Goal: Transaction & Acquisition: Purchase product/service

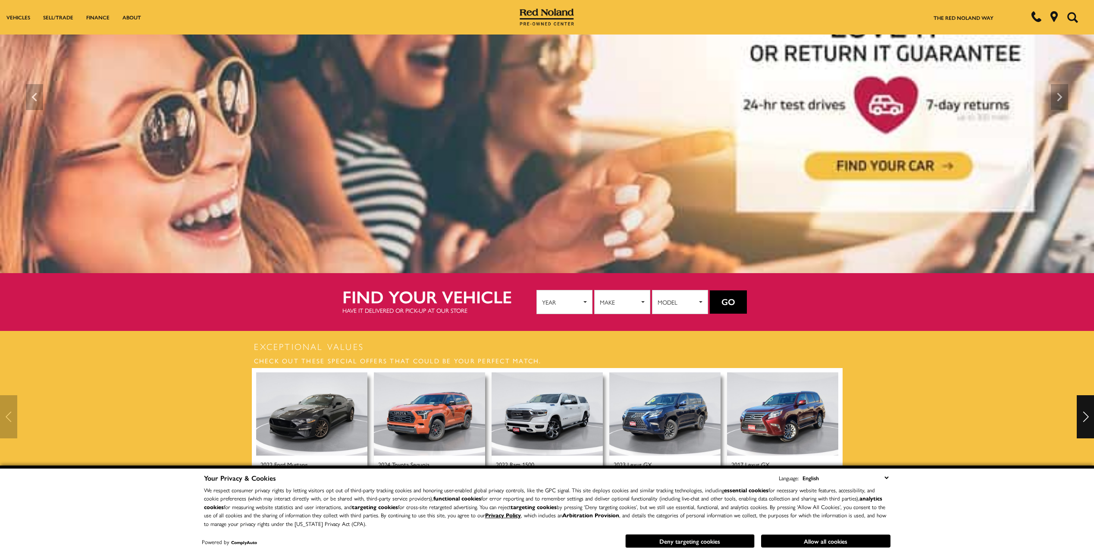
scroll to position [216, 0]
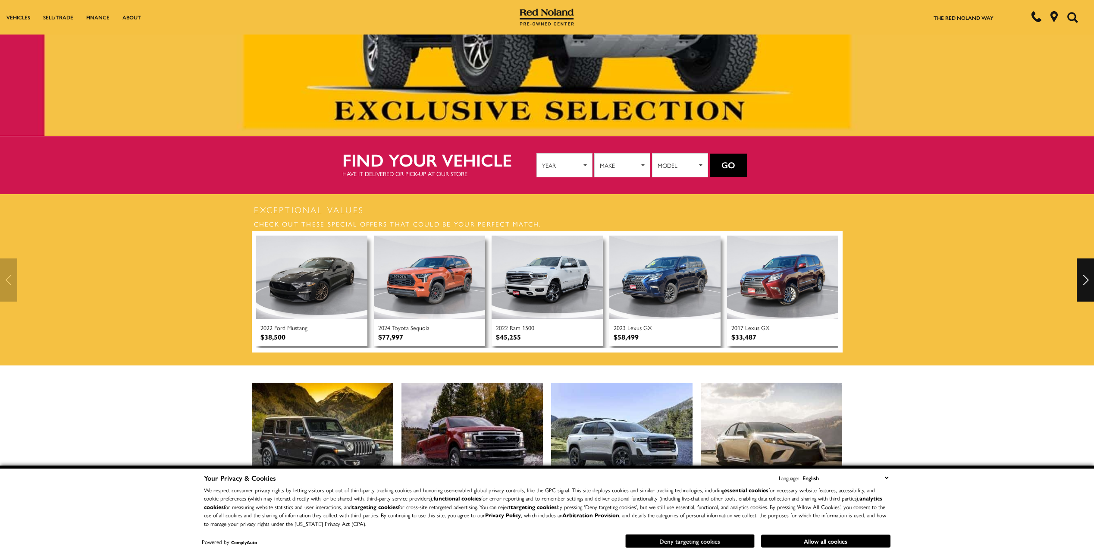
click at [689, 542] on button "Deny targeting cookies" at bounding box center [689, 541] width 129 height 14
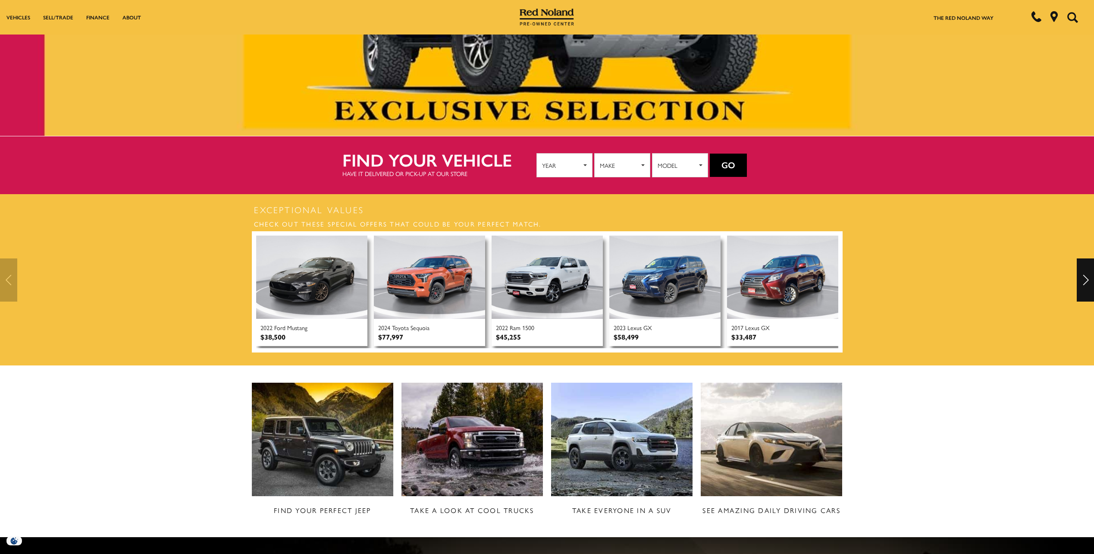
click at [1086, 275] on div "Next" at bounding box center [1085, 279] width 17 height 43
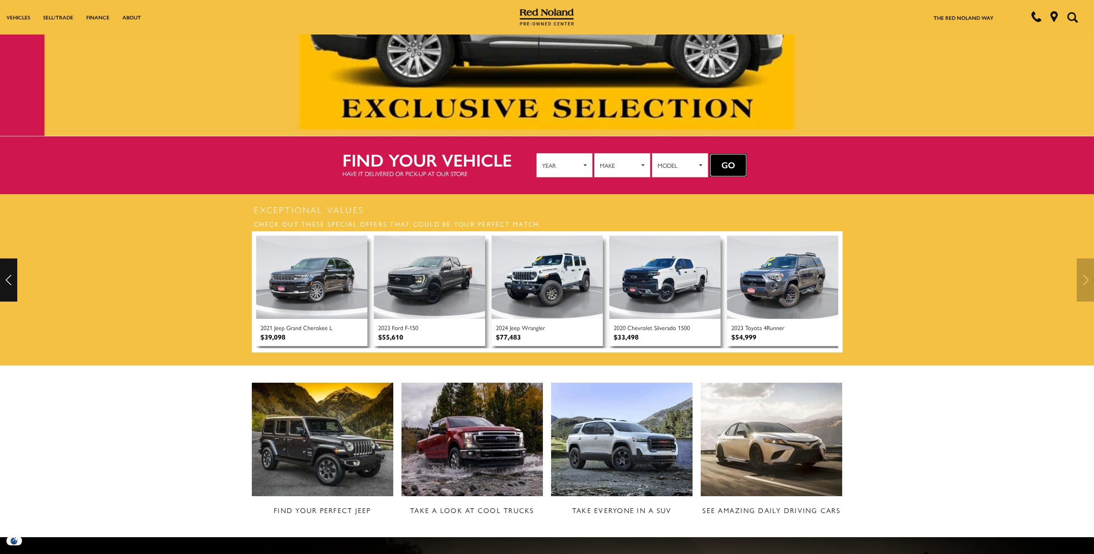
click at [727, 161] on button "Go" at bounding box center [728, 164] width 37 height 23
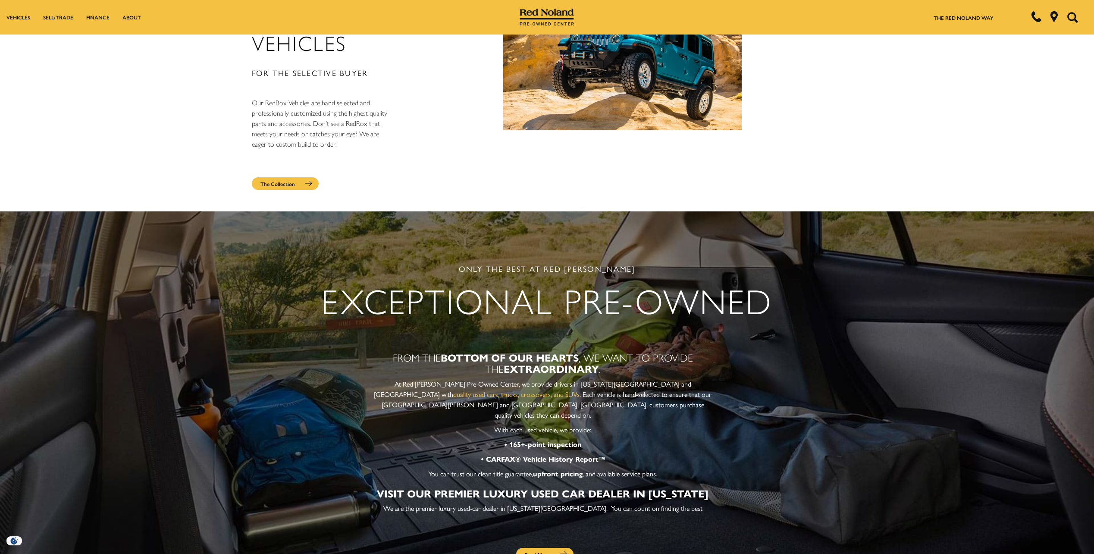
scroll to position [2630, 0]
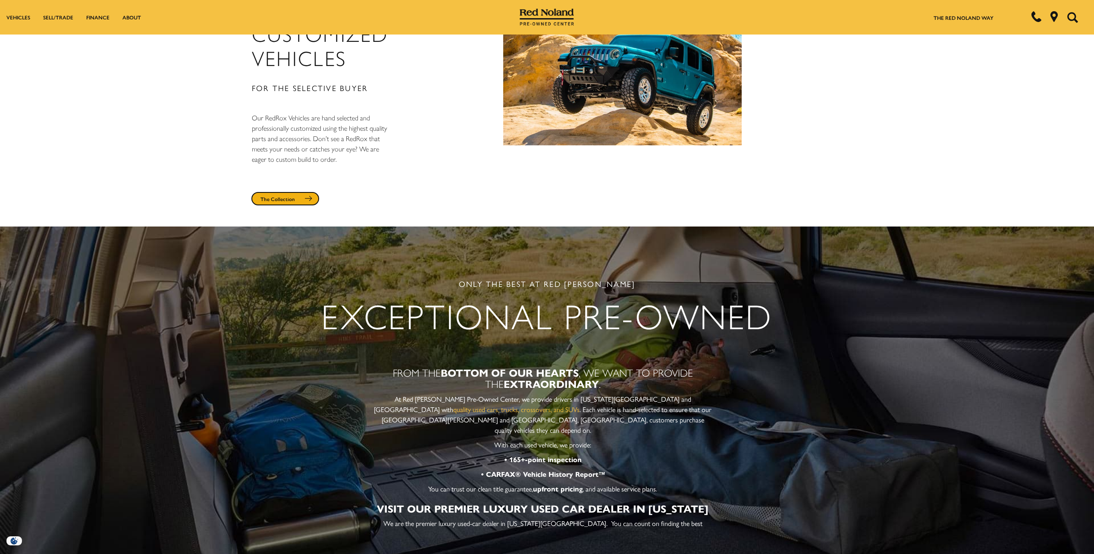
click at [273, 192] on link "The Collection" at bounding box center [285, 198] width 67 height 13
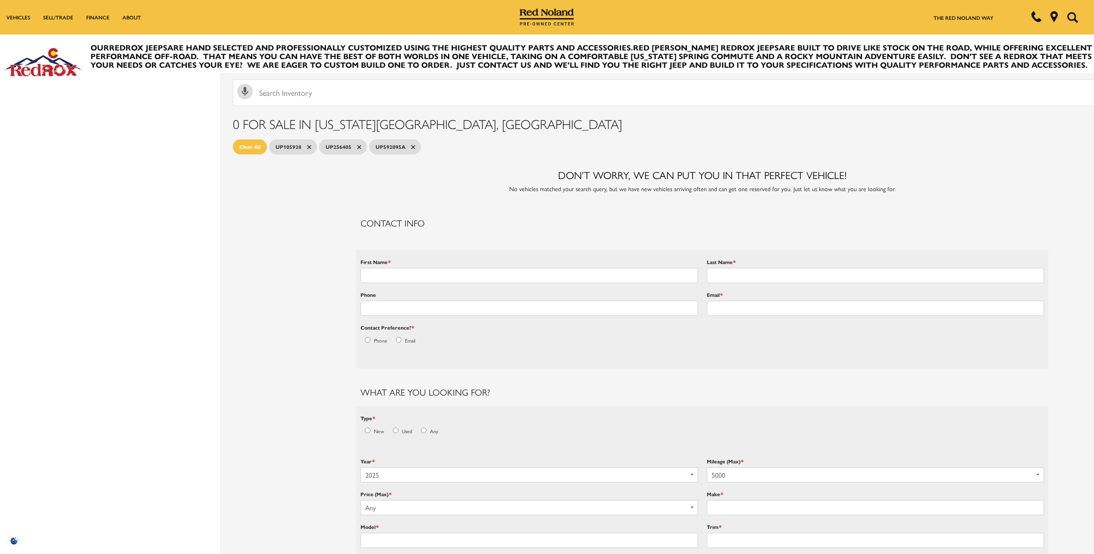
click at [298, 143] on span "UP105928" at bounding box center [289, 146] width 26 height 11
click at [257, 145] on span "Clear All" at bounding box center [249, 146] width 21 height 11
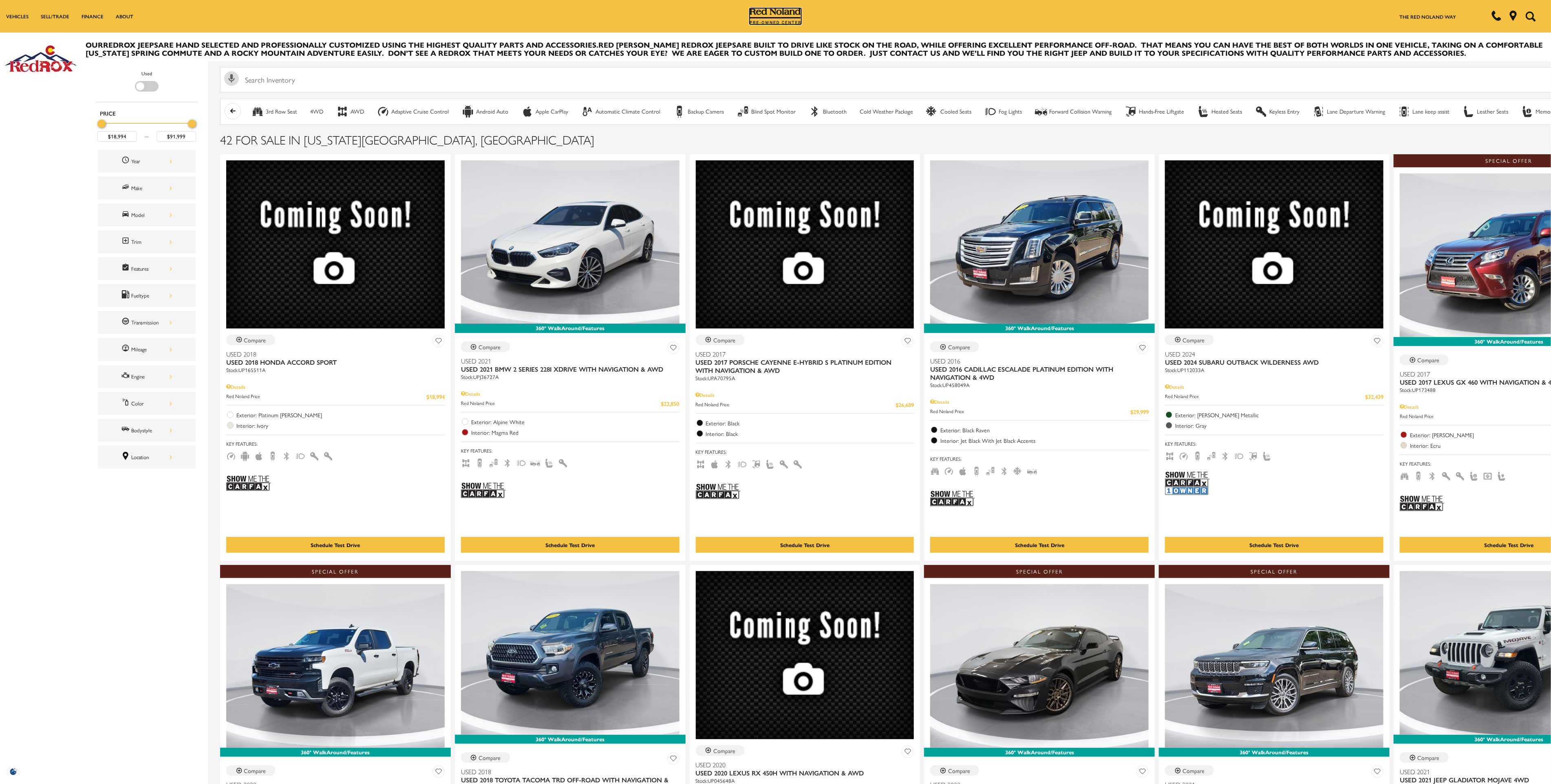
click at [766, 9] on img at bounding box center [775, 16] width 51 height 16
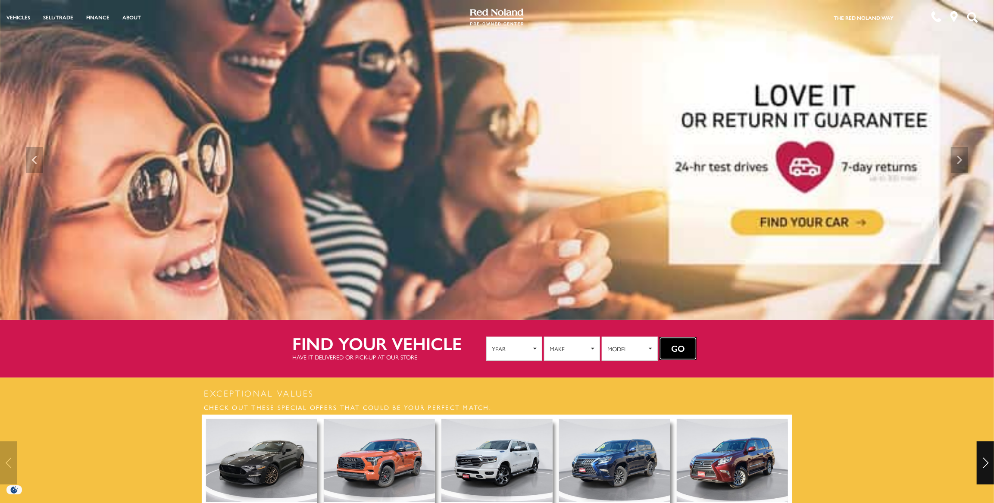
click at [670, 347] on button "Go" at bounding box center [678, 348] width 37 height 23
click at [675, 347] on button "Go" at bounding box center [678, 348] width 37 height 23
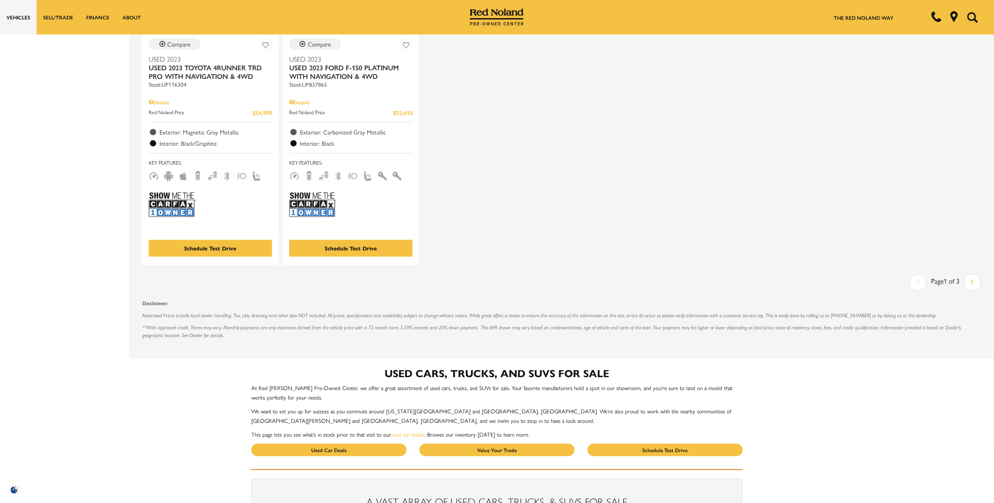
scroll to position [1411, 0]
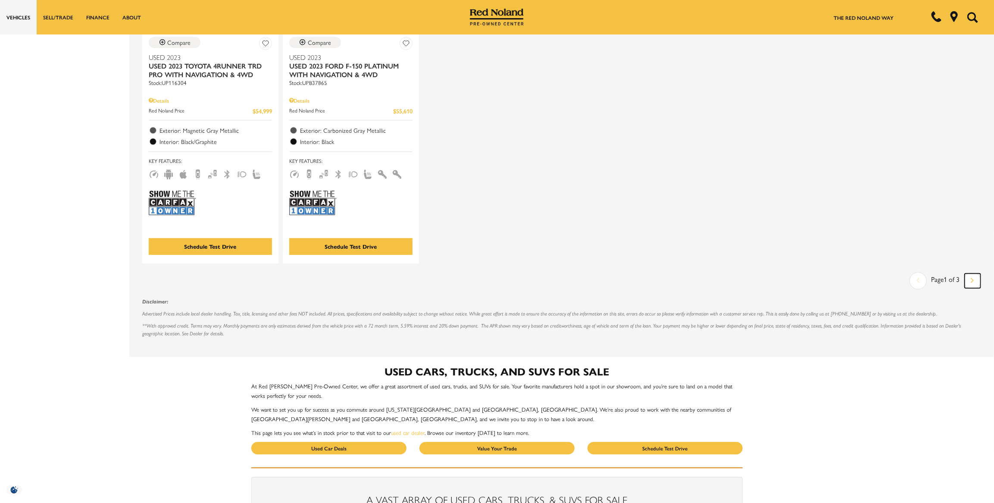
click at [974, 273] on link "Next" at bounding box center [973, 280] width 16 height 15
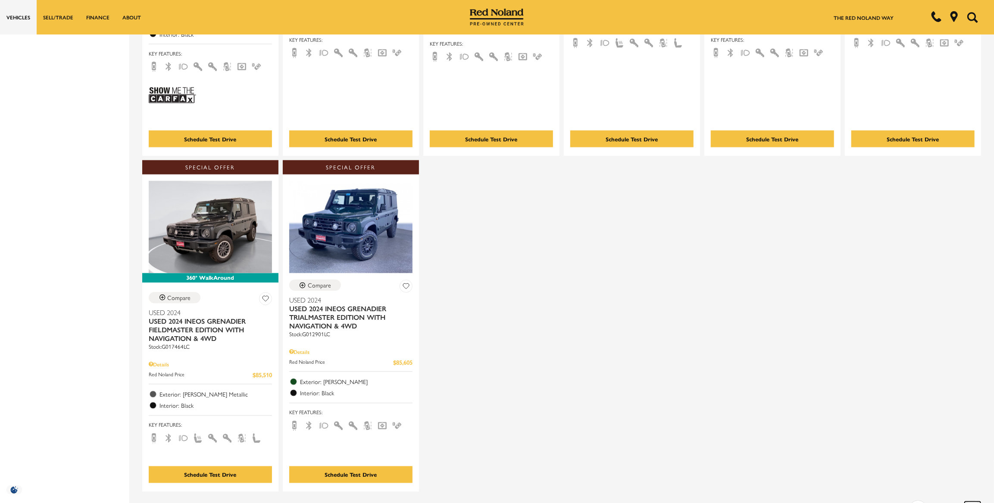
scroll to position [1254, 0]
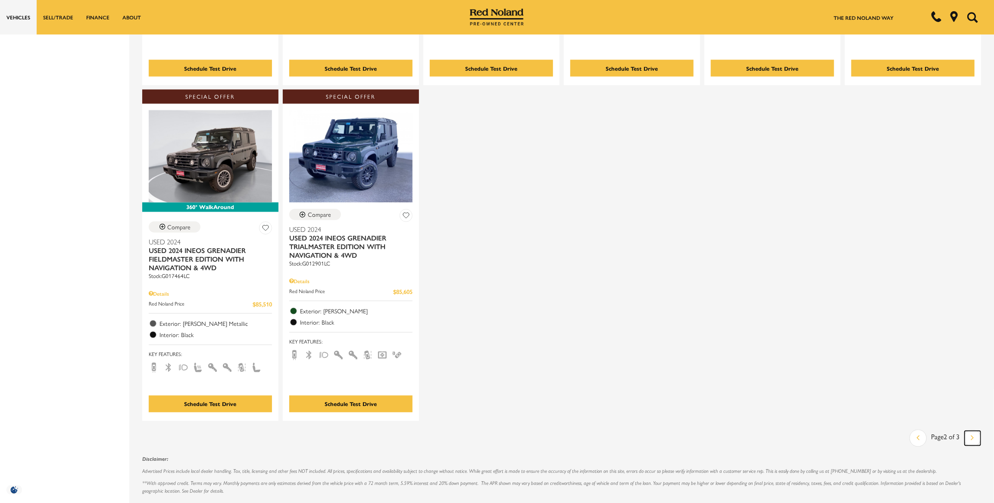
click at [974, 436] on icon "next page" at bounding box center [972, 438] width 3 height 14
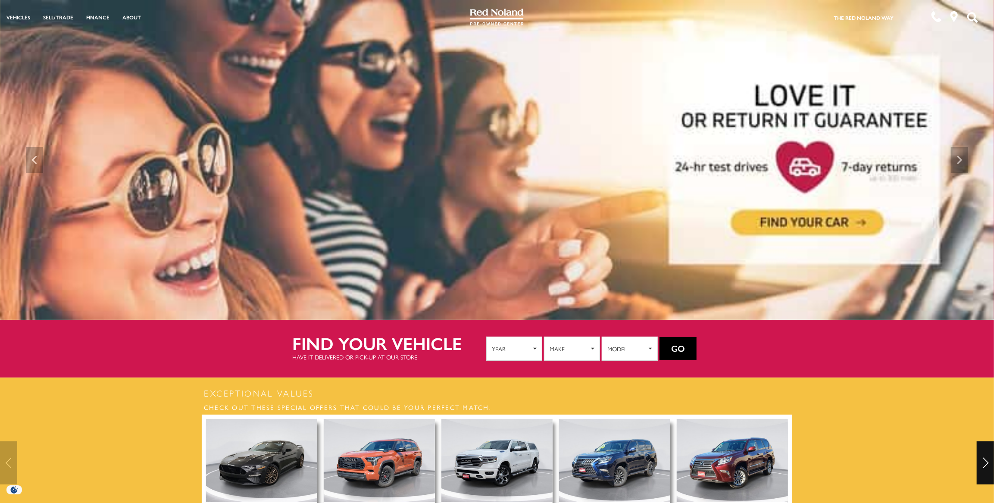
click at [288, 446] on img at bounding box center [261, 461] width 111 height 84
